Goal: Check status: Verify the current state of an ongoing process or item

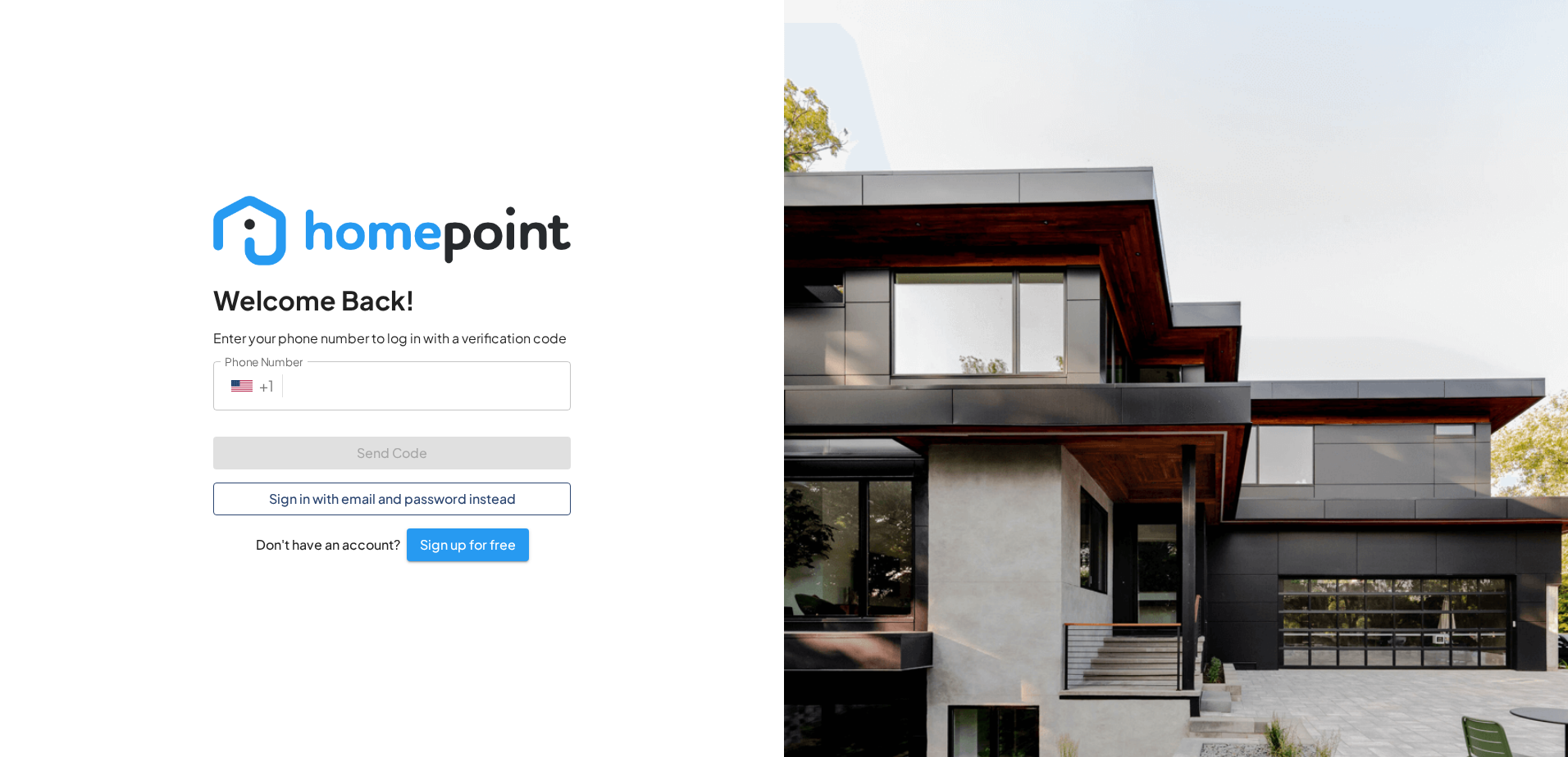
click at [402, 494] on button "Sign in with email and password instead" at bounding box center [392, 499] width 358 height 32
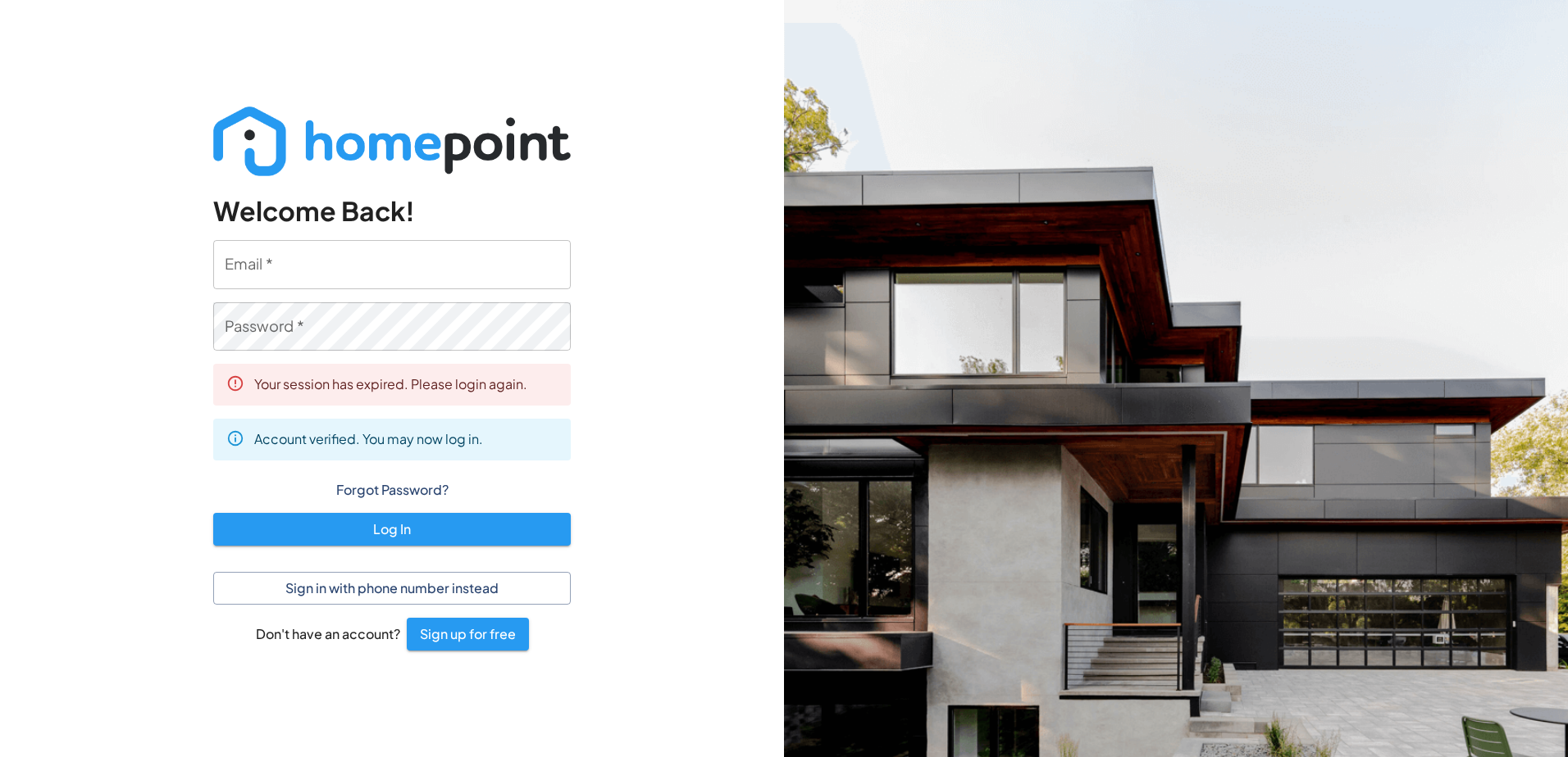
type input "[EMAIL_ADDRESS][DOMAIN_NAME]"
click at [411, 537] on button "Log In" at bounding box center [392, 530] width 358 height 32
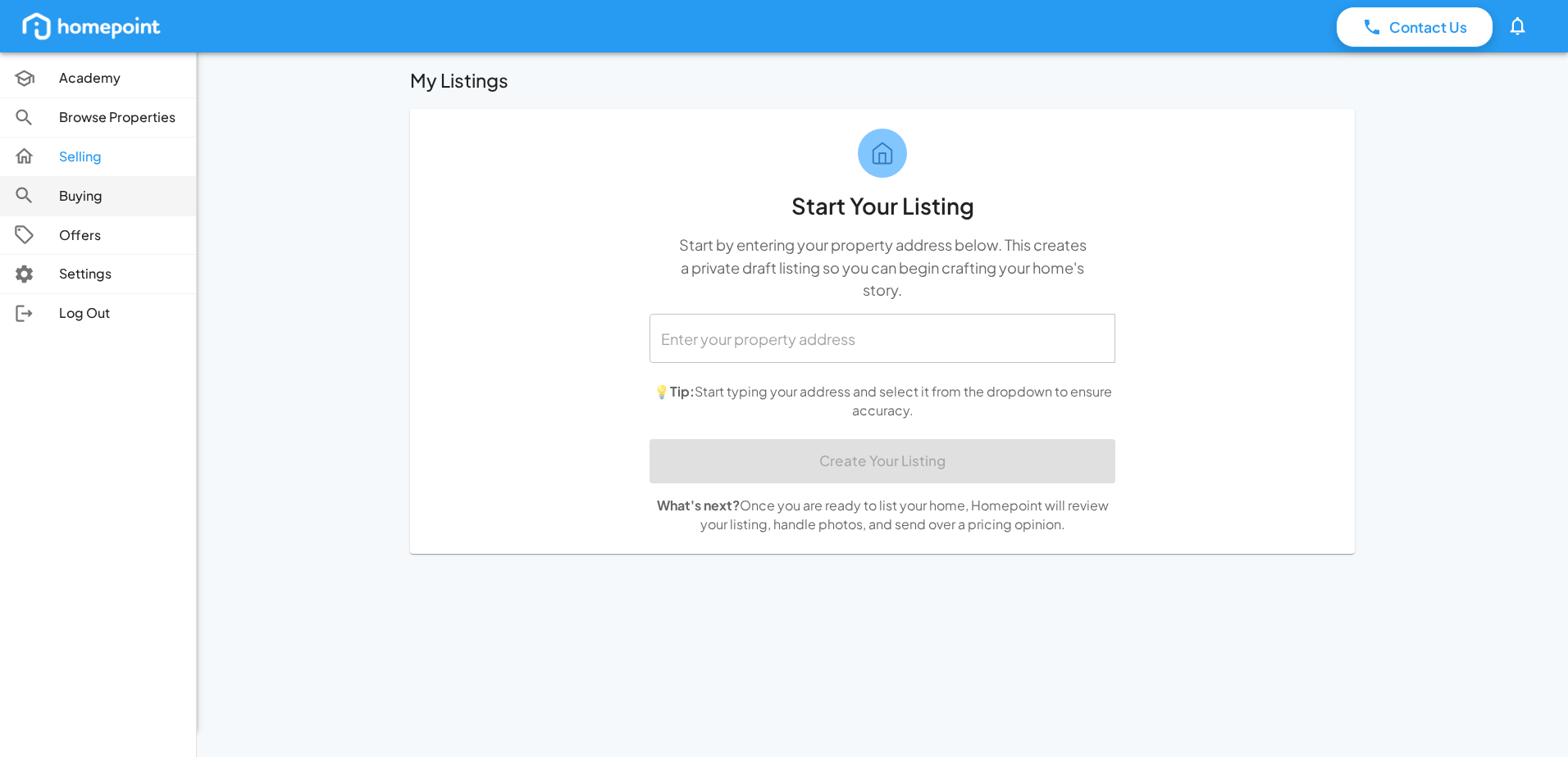
click at [115, 189] on p "Buying" at bounding box center [121, 196] width 124 height 19
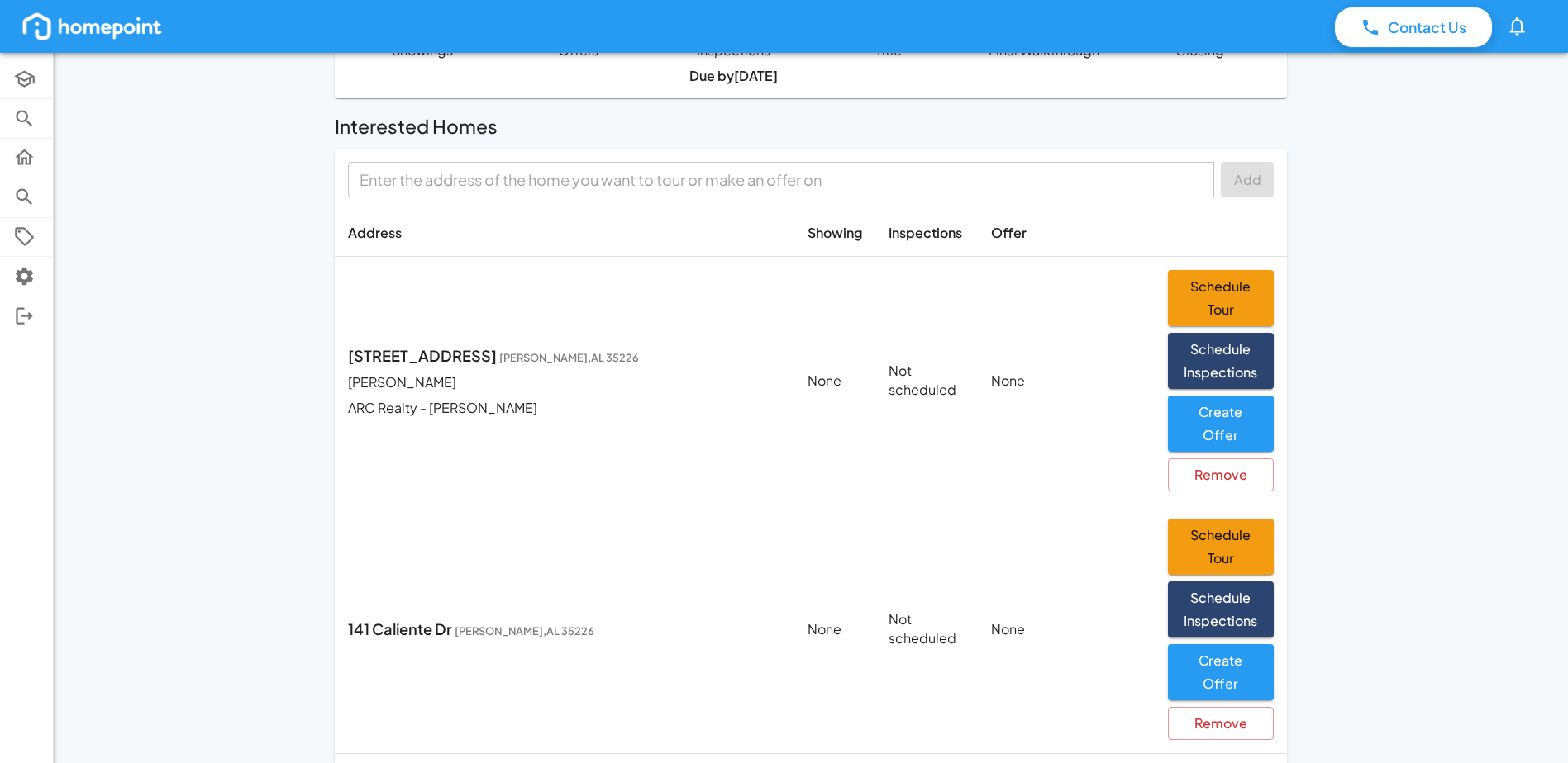
scroll to position [93, 0]
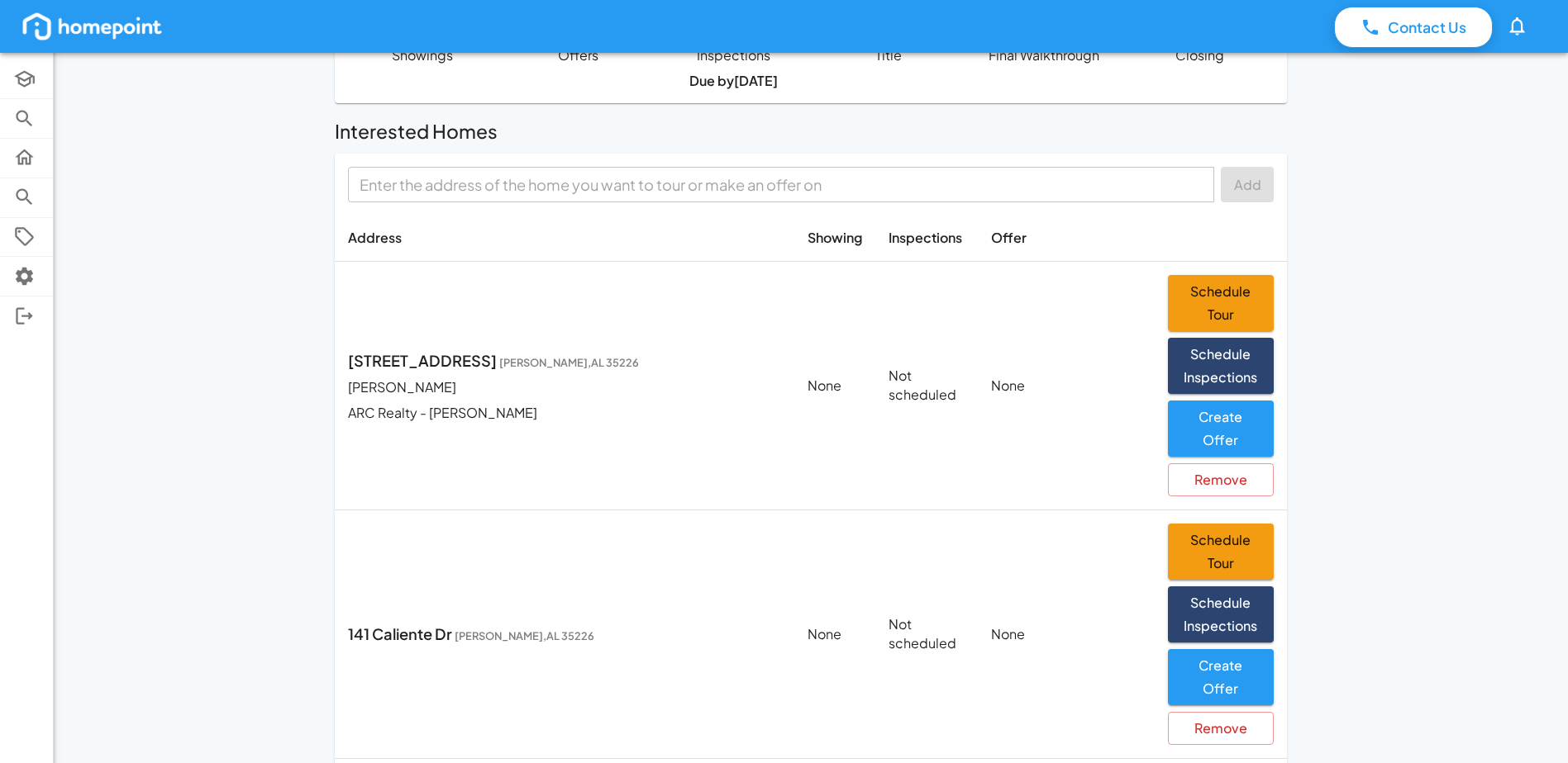
click at [416, 355] on p "[STREET_ADDRESS][PERSON_NAME]" at bounding box center [565, 360] width 433 height 22
click at [942, 371] on p "Not scheduled" at bounding box center [925, 386] width 75 height 38
drag, startPoint x: 824, startPoint y: 344, endPoint x: 598, endPoint y: 344, distance: 226.0
click at [823, 344] on td "None" at bounding box center [834, 385] width 81 height 248
click at [444, 350] on p "[STREET_ADDRESS][PERSON_NAME]" at bounding box center [565, 360] width 433 height 22
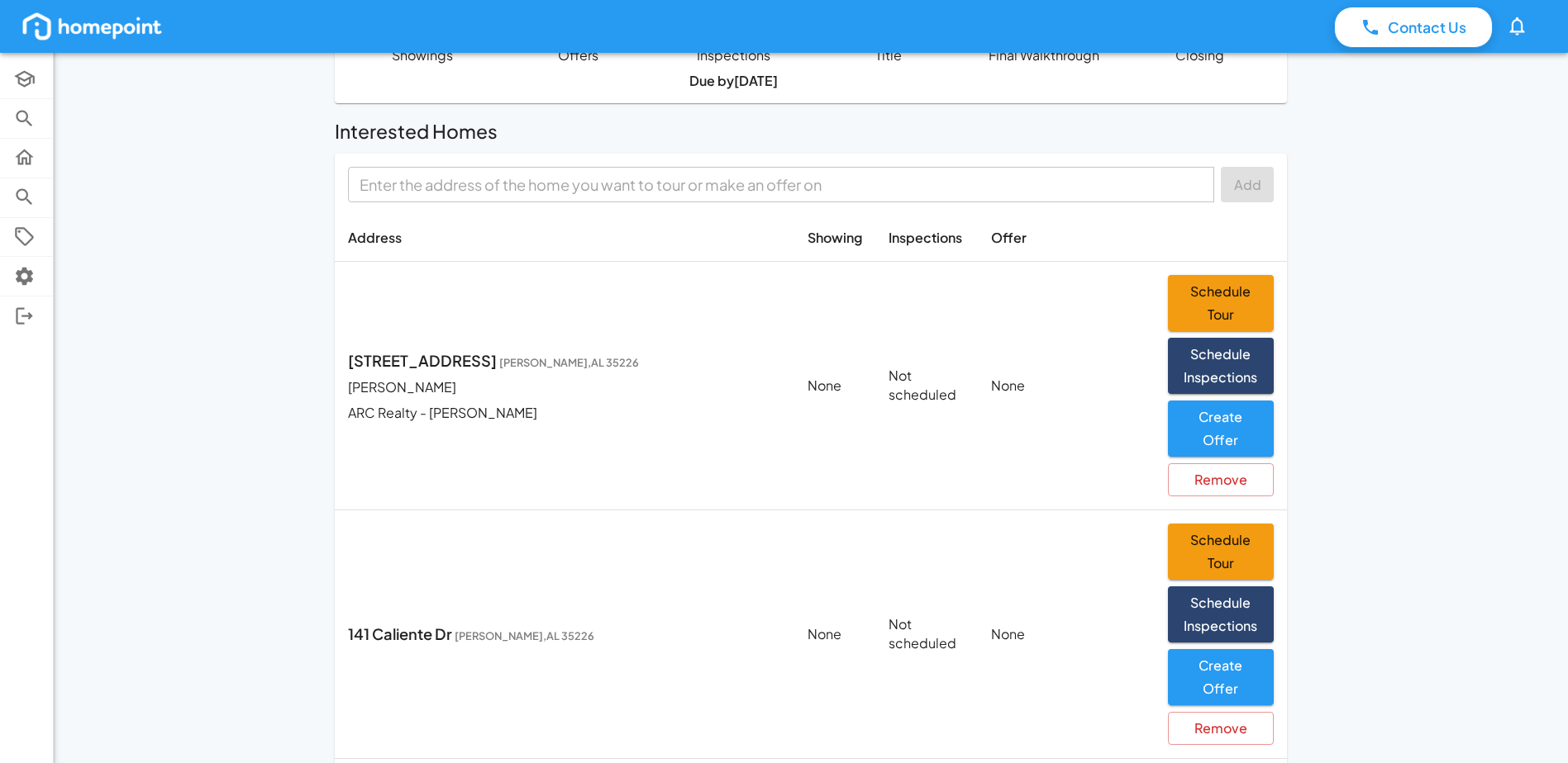
drag, startPoint x: 444, startPoint y: 350, endPoint x: 389, endPoint y: 399, distance: 73.7
click at [390, 399] on div "[STREET_ADDRESS][PERSON_NAME] [PERSON_NAME] ARC Realty - [PERSON_NAME]" at bounding box center [565, 386] width 433 height 74
click at [389, 404] on p "ARC Realty - [PERSON_NAME]" at bounding box center [565, 413] width 433 height 19
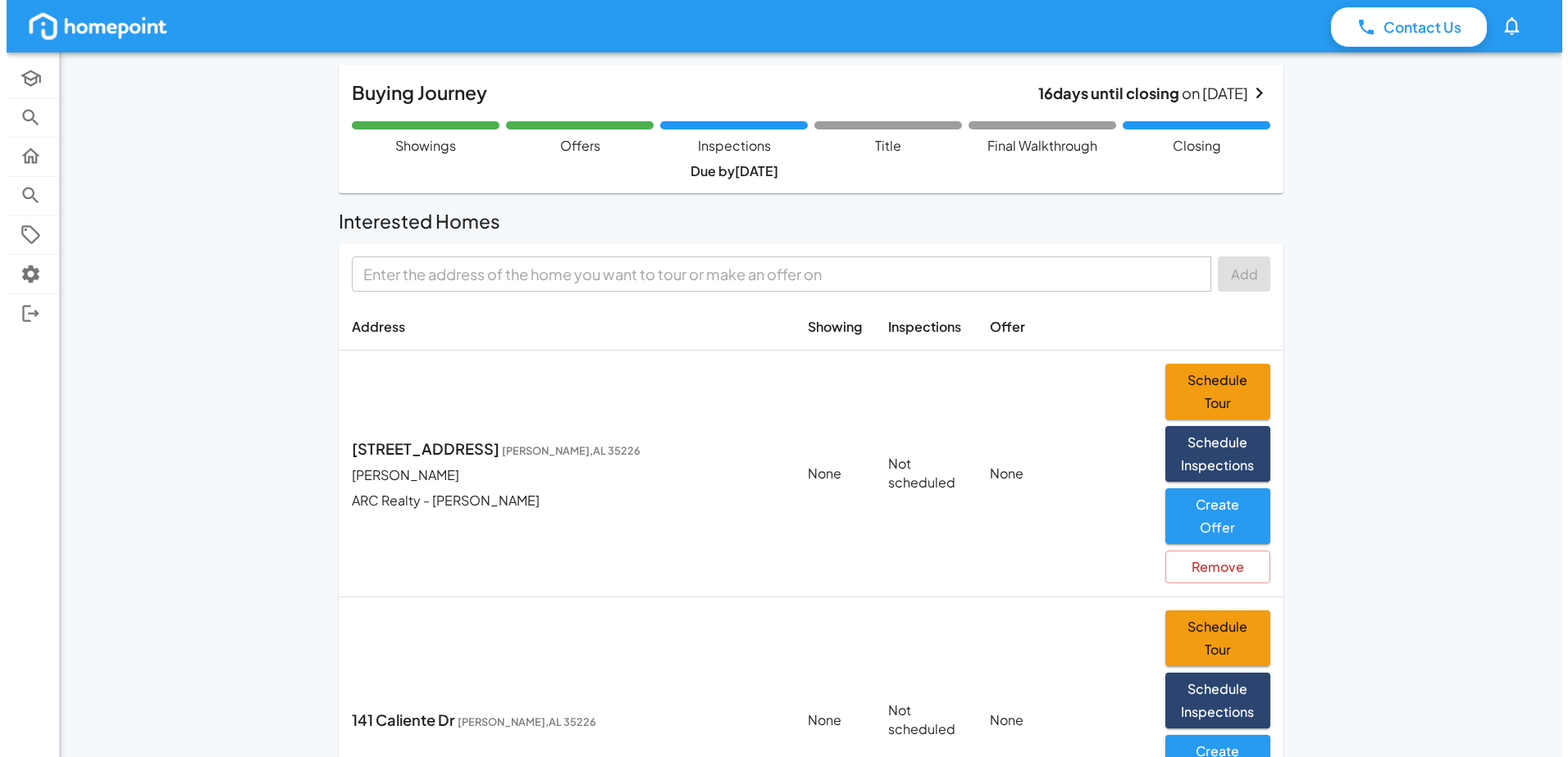
scroll to position [0, 0]
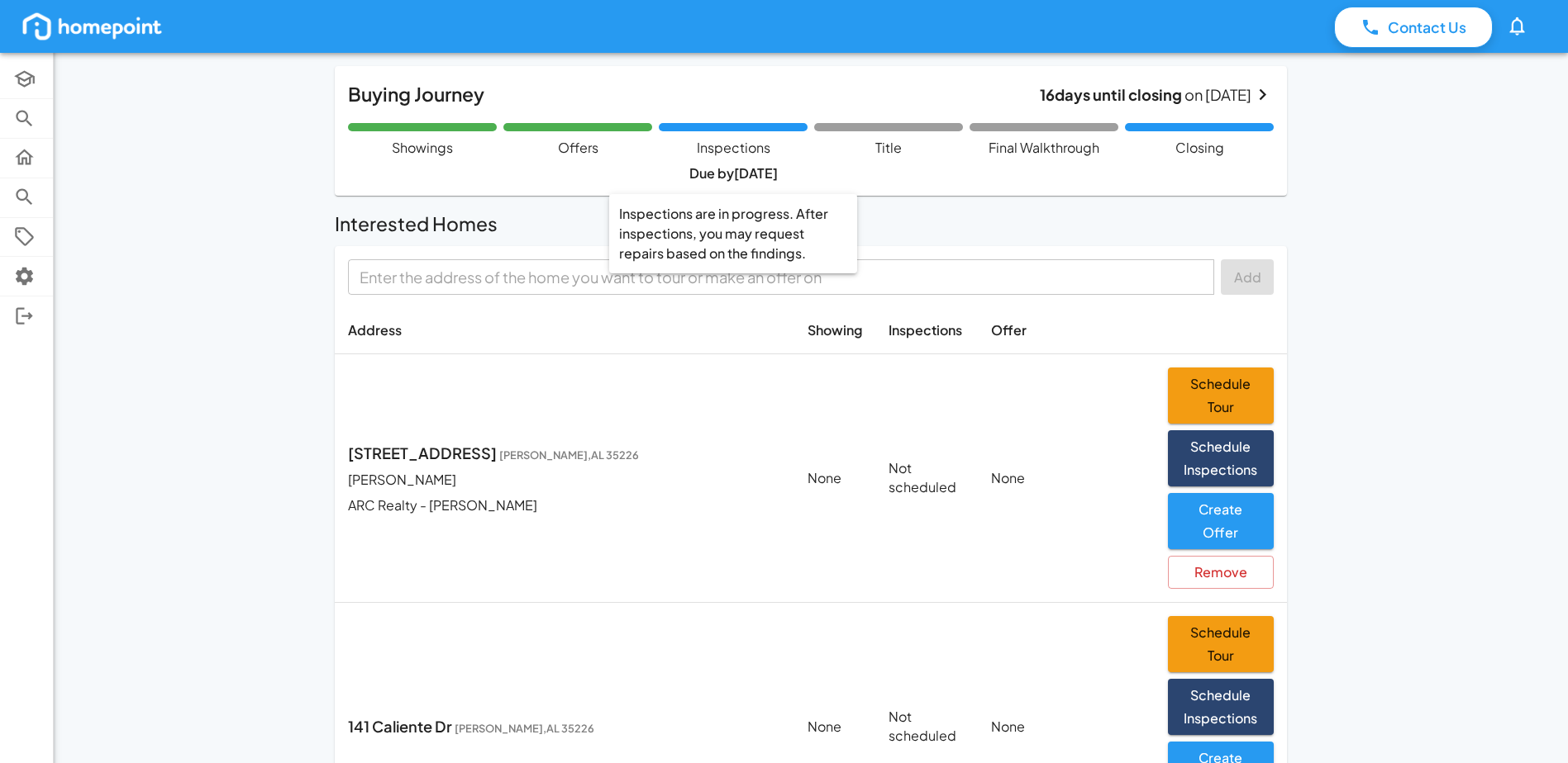
click at [722, 149] on p "Inspections" at bounding box center [734, 148] width 74 height 20
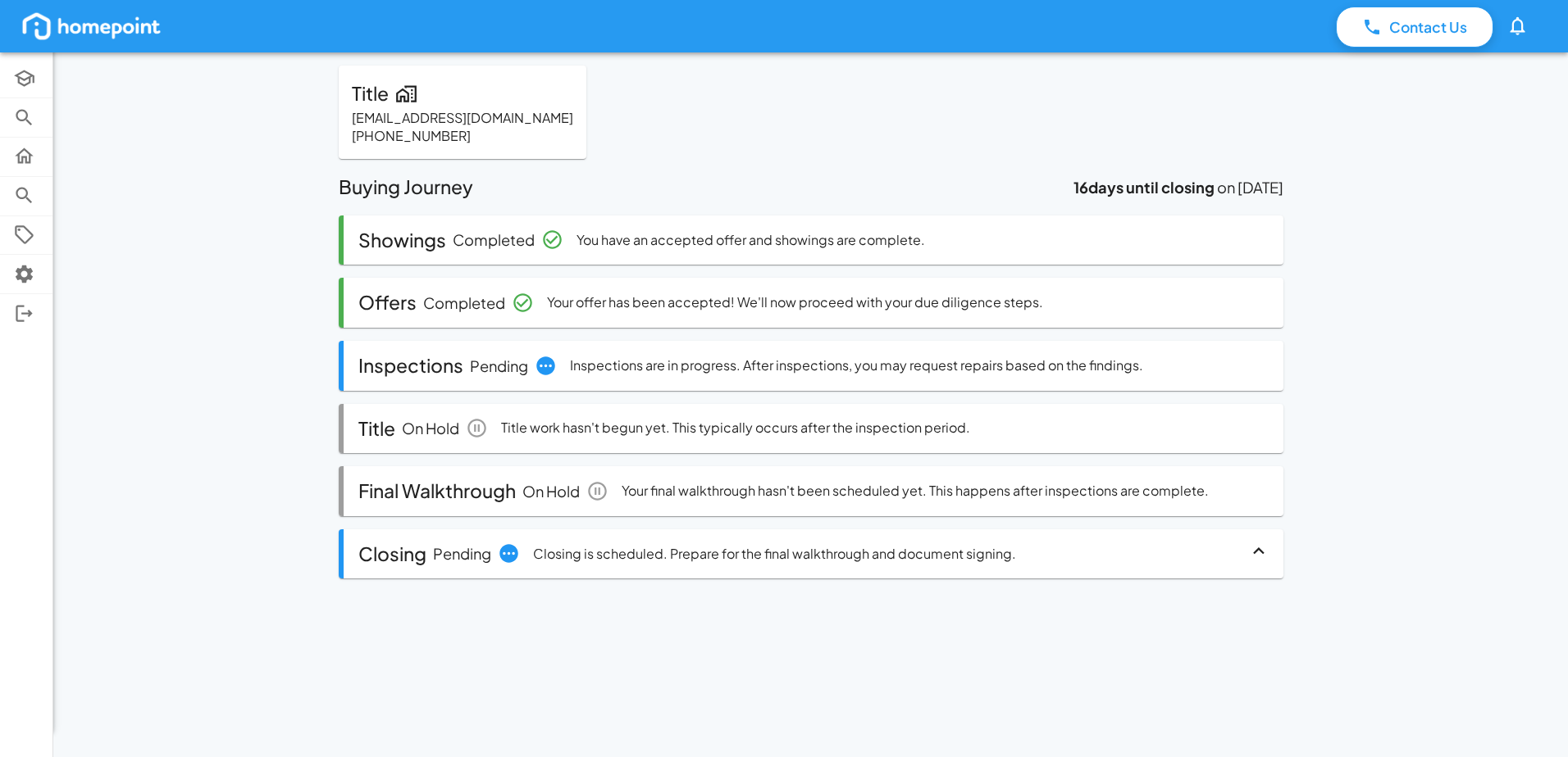
click at [785, 364] on div "Inspections Pending Inspections are in progress. After inspections, you may req…" at bounding box center [811, 366] width 945 height 50
click at [545, 366] on div "Inspections Pending Inspections are in progress. After inspections, you may req…" at bounding box center [811, 366] width 945 height 50
click at [651, 365] on div "Inspections Pending Inspections are in progress. After inspections, you may req…" at bounding box center [811, 366] width 945 height 50
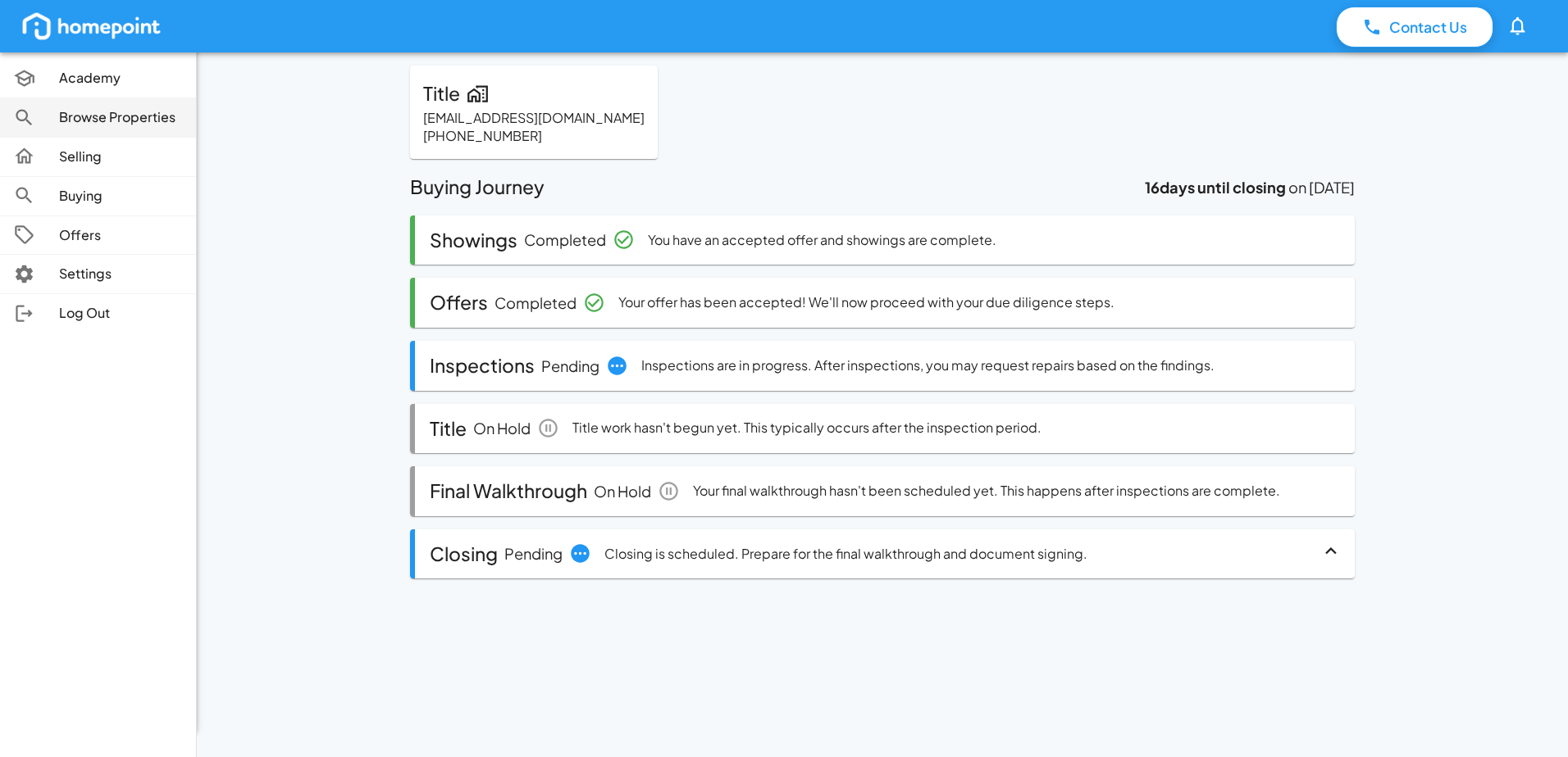
click at [125, 124] on p "Browse Properties" at bounding box center [121, 118] width 124 height 19
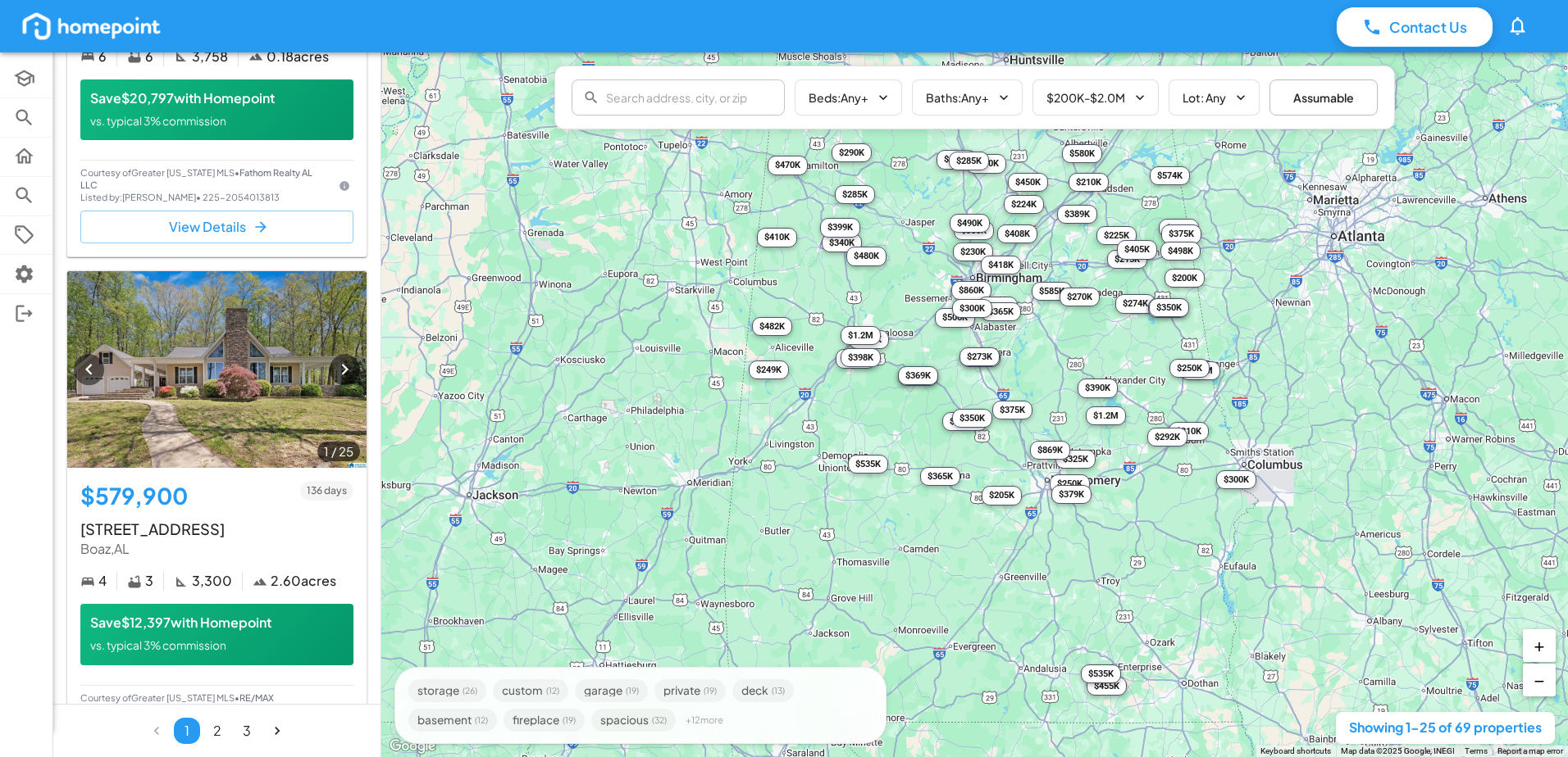
scroll to position [328, 0]
